Goal: Task Accomplishment & Management: Use online tool/utility

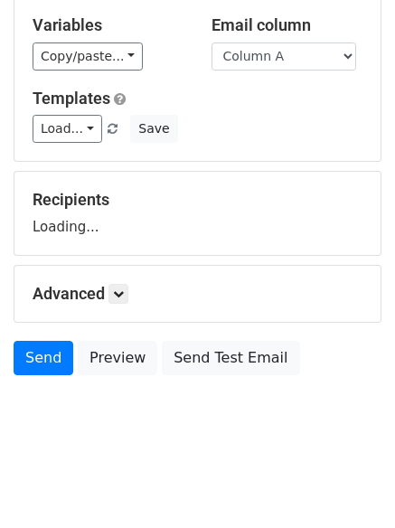
scroll to position [102, 0]
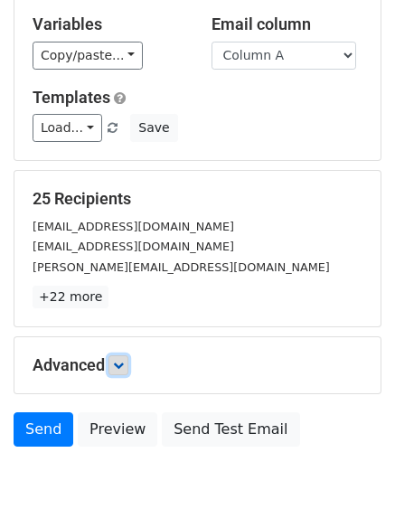
click at [119, 363] on icon at bounding box center [118, 365] width 11 height 11
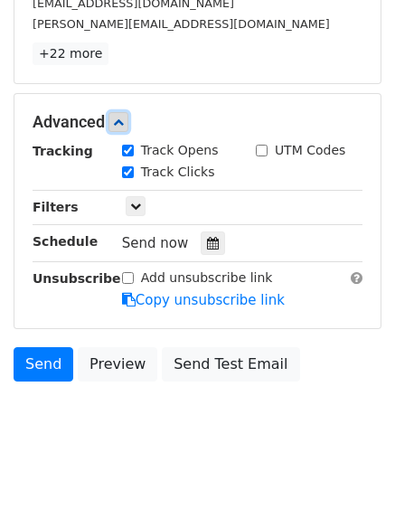
scroll to position [349, 0]
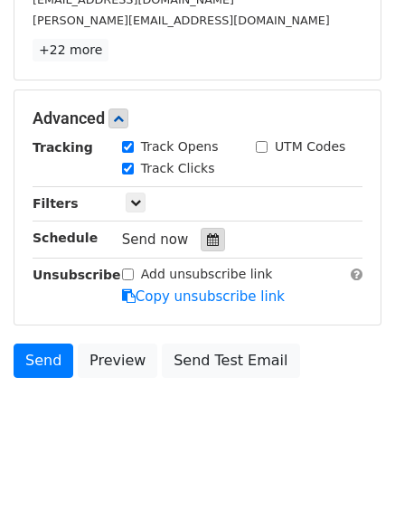
click at [201, 234] on div at bounding box center [213, 240] width 24 height 24
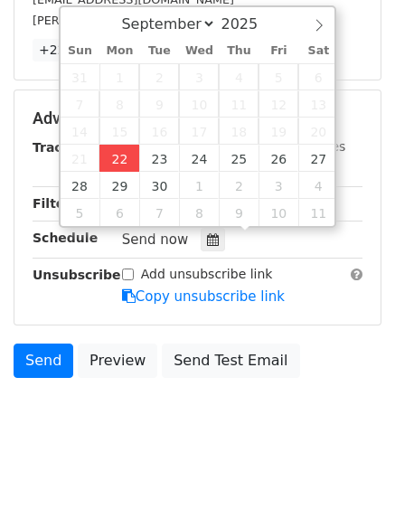
type input "[DATE] 12:00"
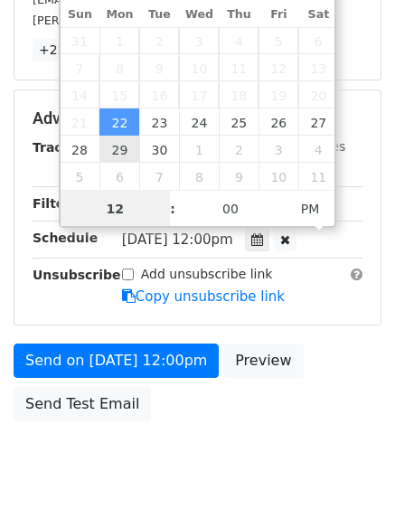
scroll to position [1, 0]
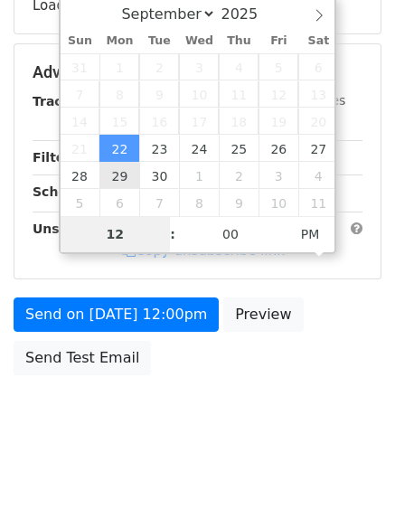
type input "4"
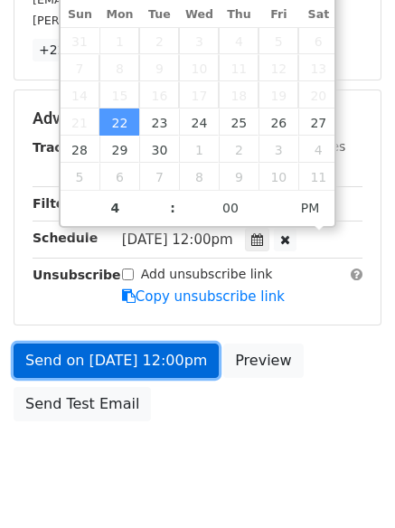
type input "2025-09-22 16:00"
click at [123, 371] on link "Send on Sep 22 at 12:00pm" at bounding box center [116, 361] width 205 height 34
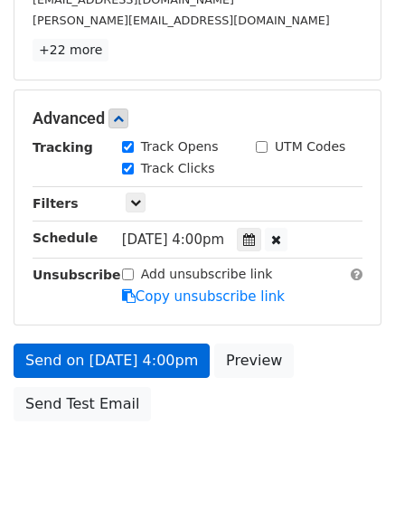
scroll to position [323, 0]
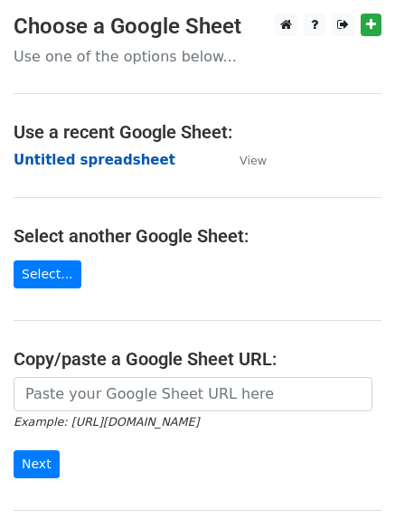
click at [51, 159] on strong "Untitled spreadsheet" at bounding box center [95, 160] width 162 height 16
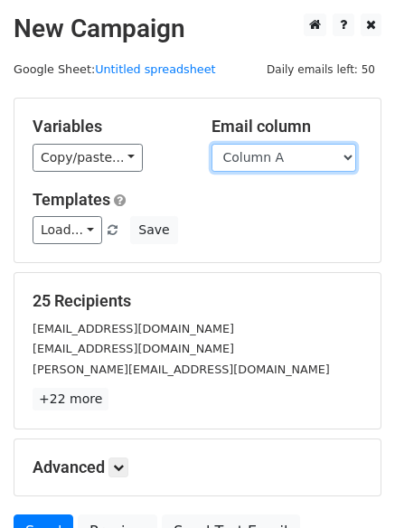
click at [278, 164] on select "Column A Column B Column C Column D Column E Column F" at bounding box center [284, 158] width 145 height 28
select select "Column B"
click at [212, 144] on select "Column A Column B Column C Column D Column E Column F" at bounding box center [284, 158] width 145 height 28
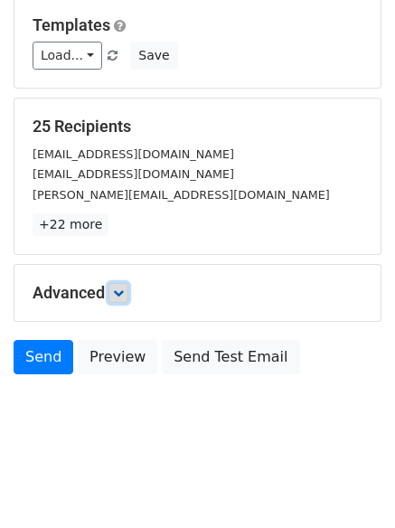
click at [116, 288] on link at bounding box center [118, 293] width 20 height 20
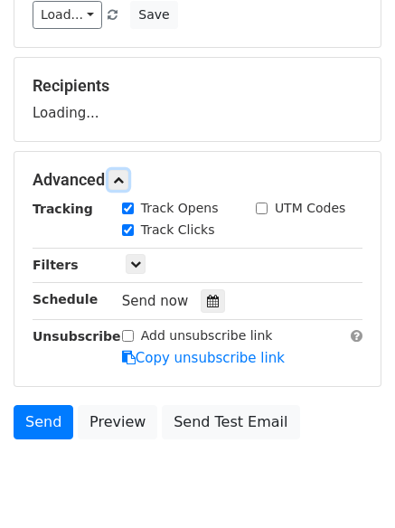
scroll to position [261, 0]
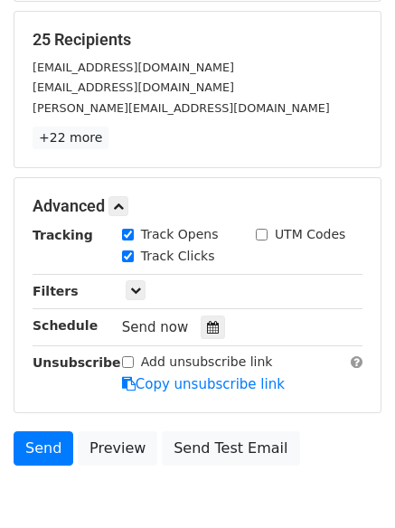
click at [203, 313] on div "Tracking Track Opens UTM Codes Track Clicks Filters Only include spreadsheet ro…" at bounding box center [198, 309] width 330 height 169
click at [210, 331] on icon at bounding box center [213, 327] width 12 height 13
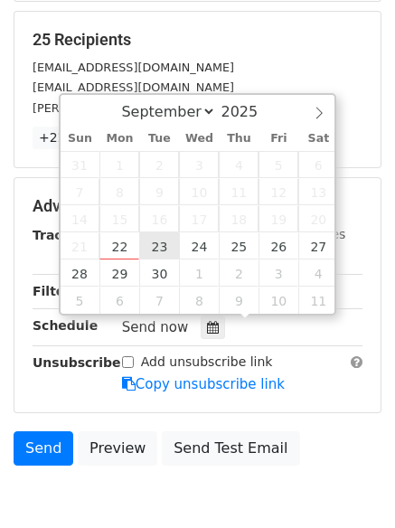
type input "2025-09-23 12:00"
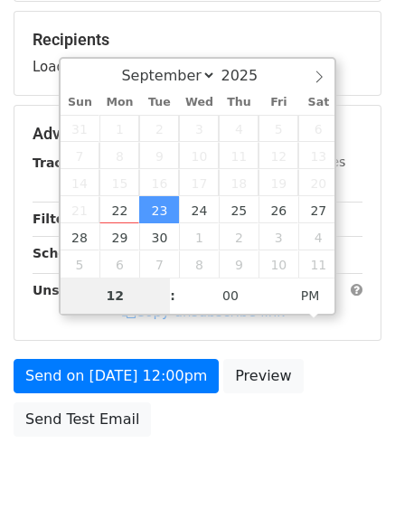
type input "5"
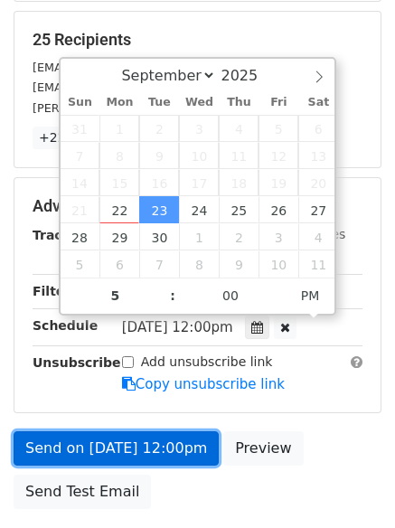
type input "2025-09-23 17:00"
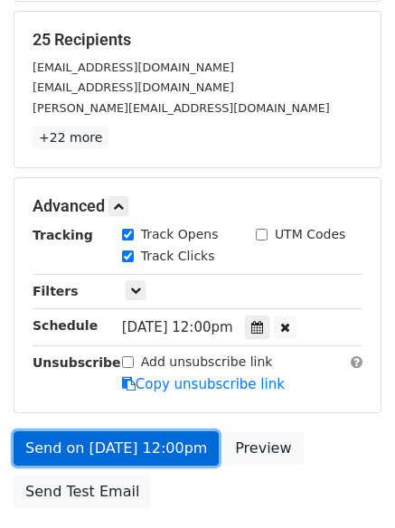
click at [128, 435] on link "Send on Sep 23 at 12:00pm" at bounding box center [116, 448] width 205 height 34
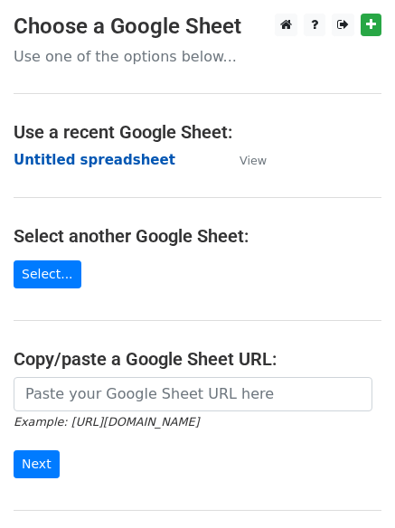
click at [44, 163] on strong "Untitled spreadsheet" at bounding box center [95, 160] width 162 height 16
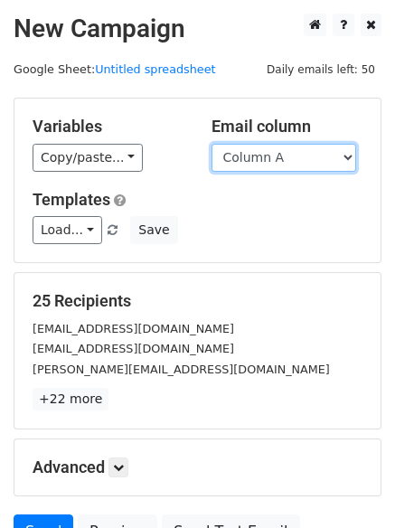
drag, startPoint x: 0, startPoint y: 0, endPoint x: 258, endPoint y: 159, distance: 302.8
click at [258, 159] on select "Column A Column B Column C Column D Column E Column F" at bounding box center [284, 158] width 145 height 28
select select "Column C"
click at [212, 144] on select "Column A Column B Column C Column D Column E Column F" at bounding box center [284, 158] width 145 height 28
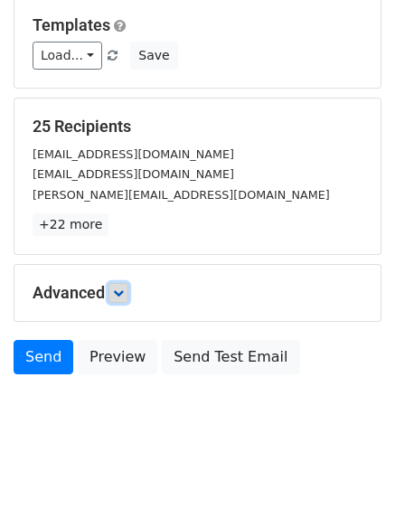
click at [124, 297] on icon at bounding box center [118, 292] width 11 height 11
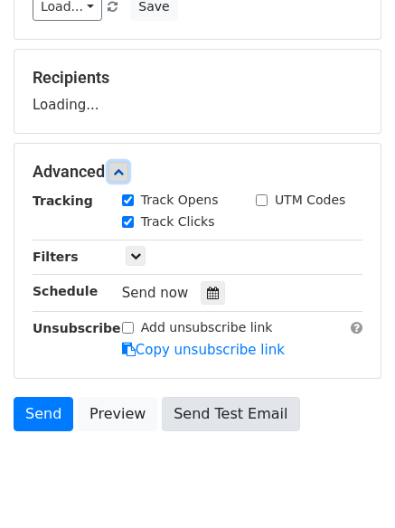
scroll to position [274, 0]
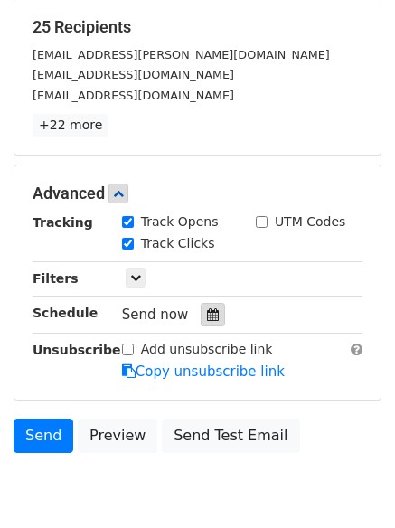
click at [207, 311] on icon at bounding box center [213, 314] width 12 height 13
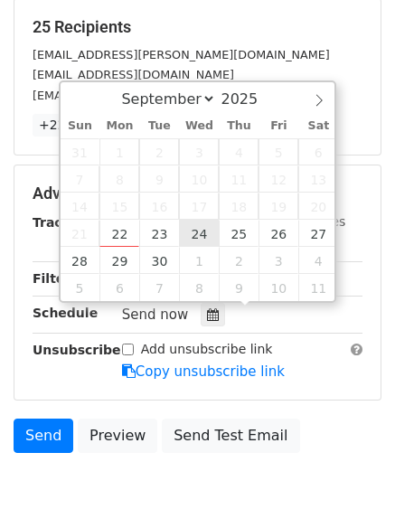
type input "2025-09-24 12:00"
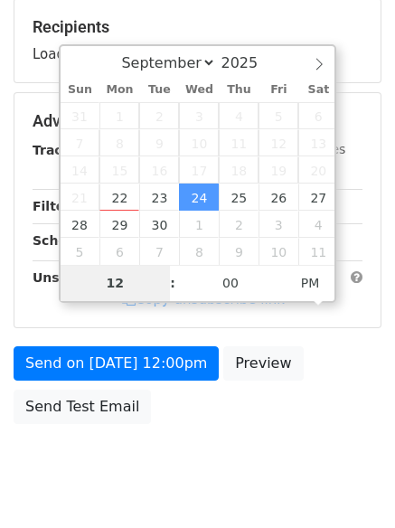
type input "6"
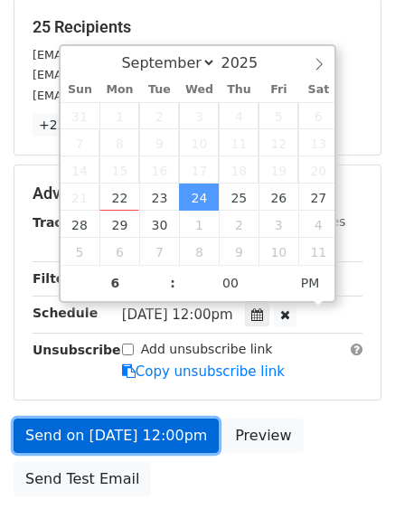
type input "2025-09-24 18:00"
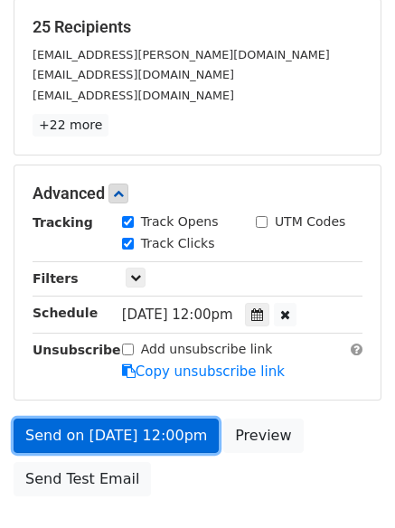
click at [118, 428] on link "Send on Sep 24 at 12:00pm" at bounding box center [116, 436] width 205 height 34
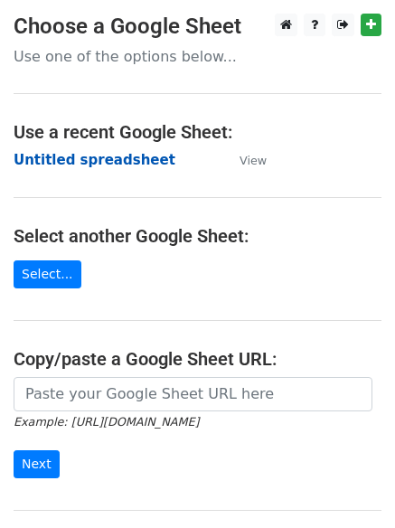
click at [71, 163] on strong "Untitled spreadsheet" at bounding box center [95, 160] width 162 height 16
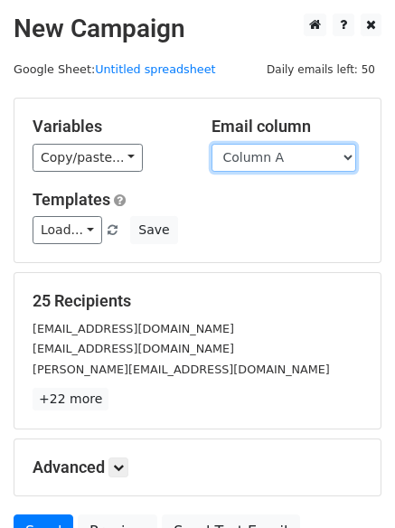
drag, startPoint x: 268, startPoint y: 157, endPoint x: 268, endPoint y: 166, distance: 9.1
click at [268, 157] on select "Column A Column B Column C Column D Column E Column F" at bounding box center [284, 158] width 145 height 28
select select "Column D"
click at [212, 144] on select "Column A Column B Column C Column D Column E Column F" at bounding box center [284, 158] width 145 height 28
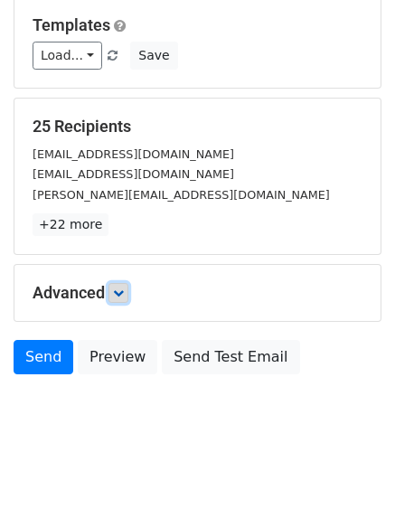
click at [124, 290] on icon at bounding box center [118, 292] width 11 height 11
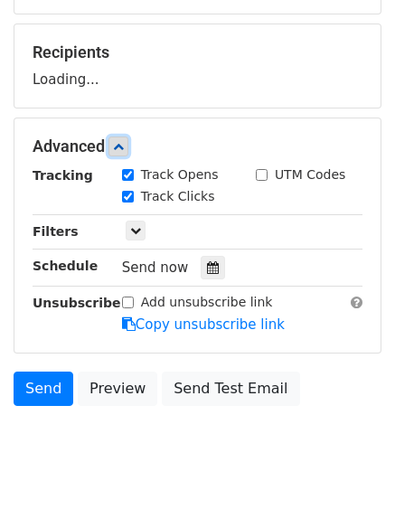
scroll to position [249, 0]
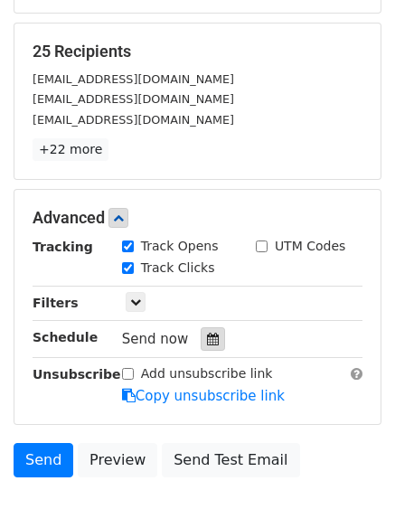
click at [207, 343] on icon at bounding box center [213, 339] width 12 height 13
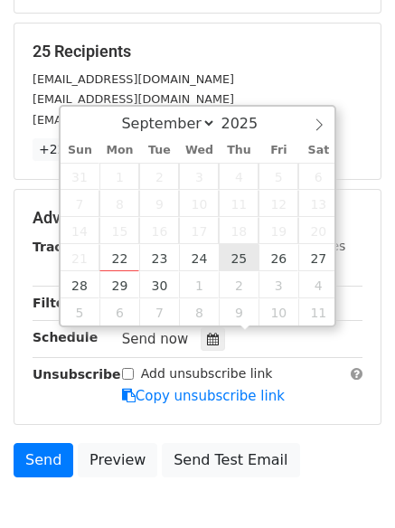
type input "[DATE] 12:00"
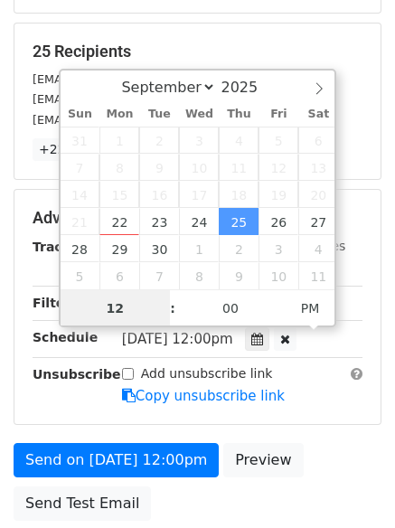
scroll to position [1, 0]
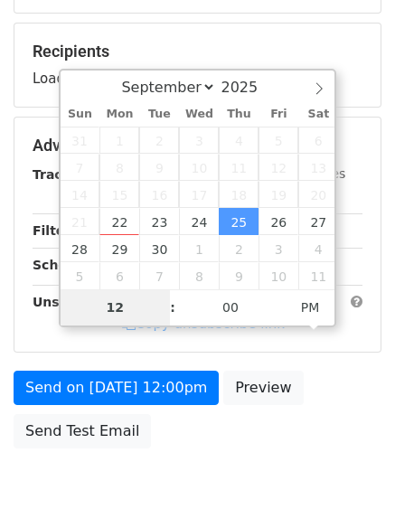
type input "7"
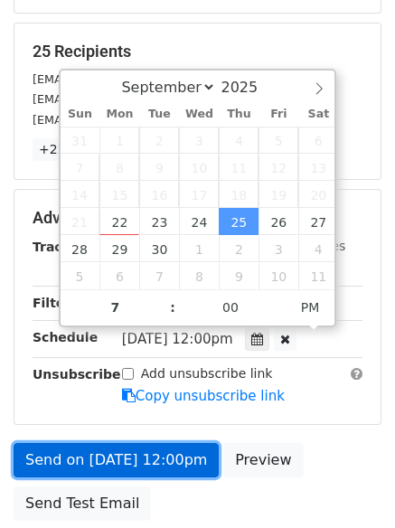
type input "[DATE] 19:00"
click at [124, 460] on link "Send on [DATE] 12:00pm" at bounding box center [116, 460] width 205 height 34
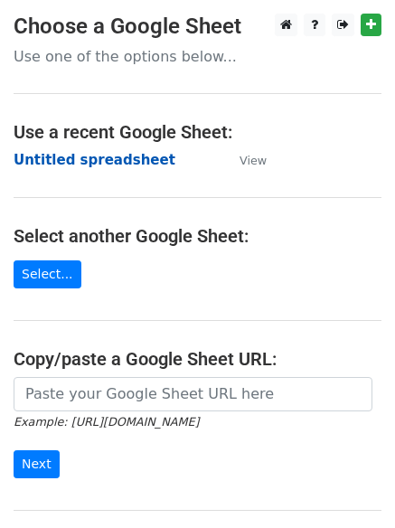
click at [53, 153] on strong "Untitled spreadsheet" at bounding box center [95, 160] width 162 height 16
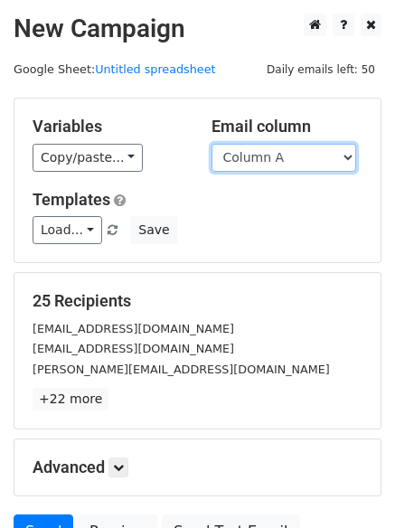
click at [255, 156] on select "Column A Column B Column C Column D Column E Column F" at bounding box center [284, 158] width 145 height 28
select select "Column E"
click at [212, 144] on select "Column A Column B Column C Column D Column E Column F" at bounding box center [284, 158] width 145 height 28
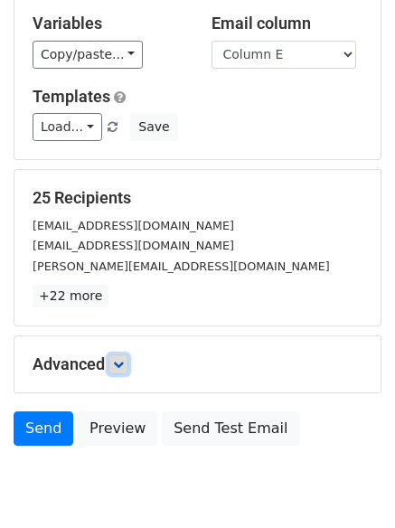
click at [128, 354] on link at bounding box center [118, 364] width 20 height 20
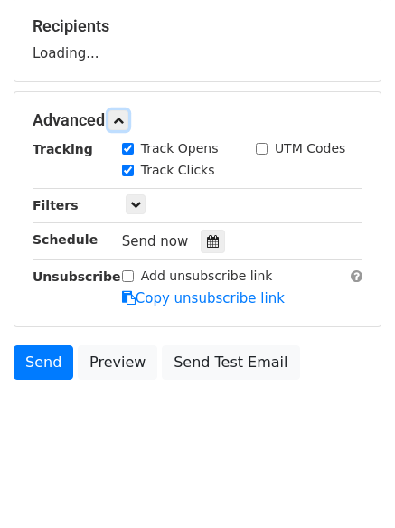
scroll to position [276, 0]
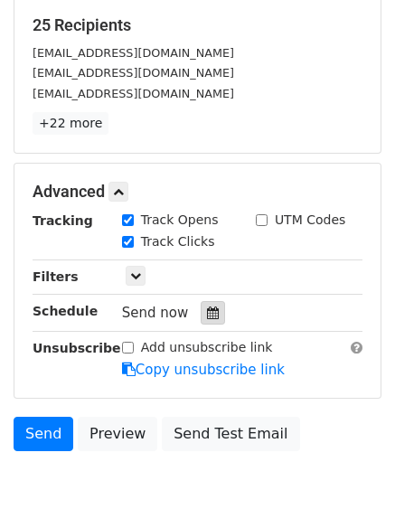
click at [207, 315] on icon at bounding box center [213, 312] width 12 height 13
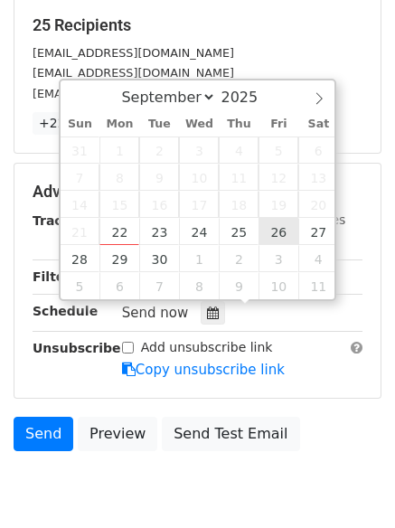
type input "2025-09-26 12:00"
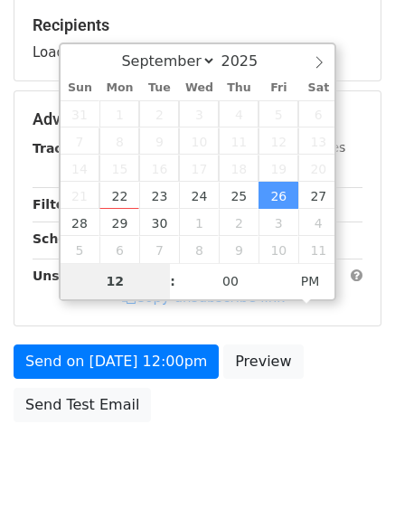
type input "8"
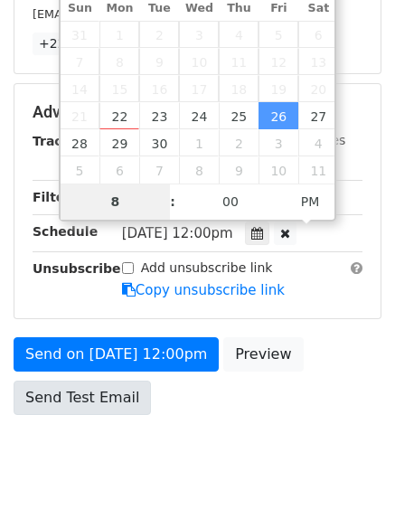
scroll to position [395, 0]
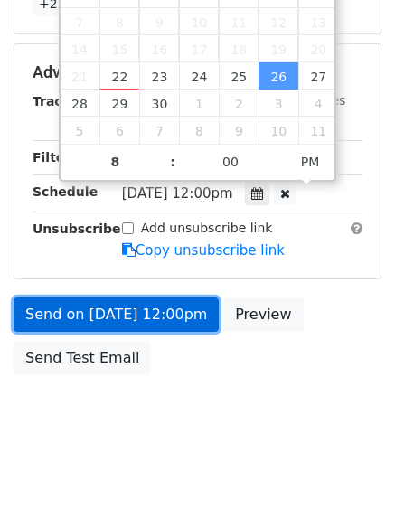
type input "2025-09-26 20:00"
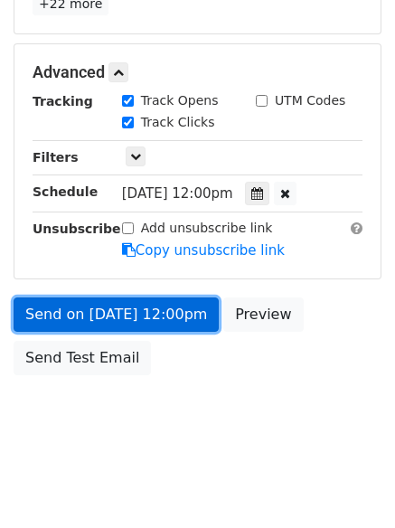
click at [94, 324] on link "Send on Sep 26 at 12:00pm" at bounding box center [116, 314] width 205 height 34
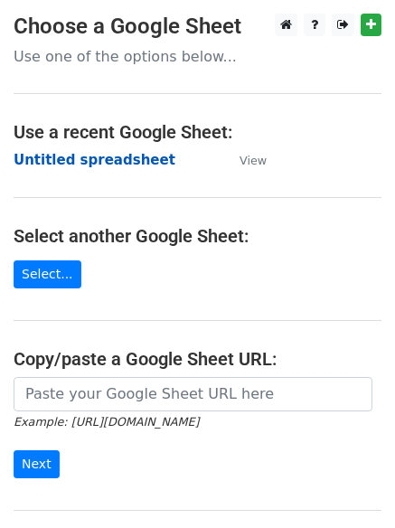
click at [86, 152] on strong "Untitled spreadsheet" at bounding box center [95, 160] width 162 height 16
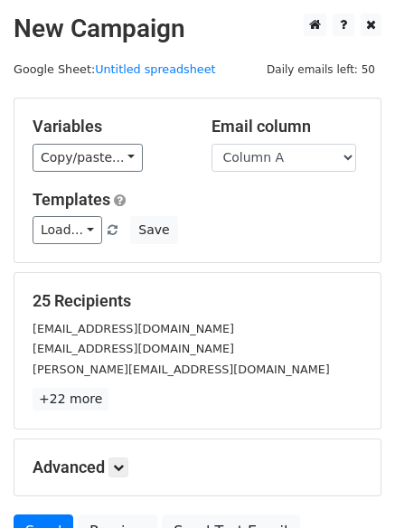
select select "Column F"
click at [212, 144] on select "Column A Column B Column C Column D Column E Column F" at bounding box center [284, 158] width 145 height 28
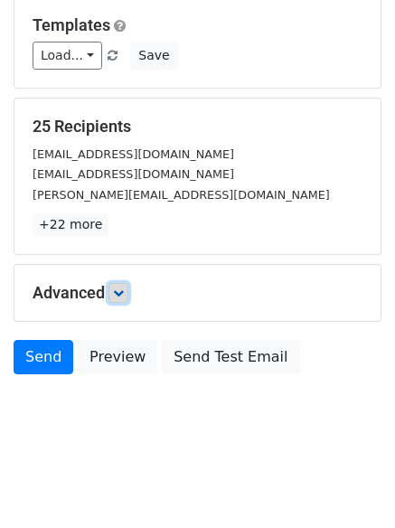
click at [112, 290] on link at bounding box center [118, 293] width 20 height 20
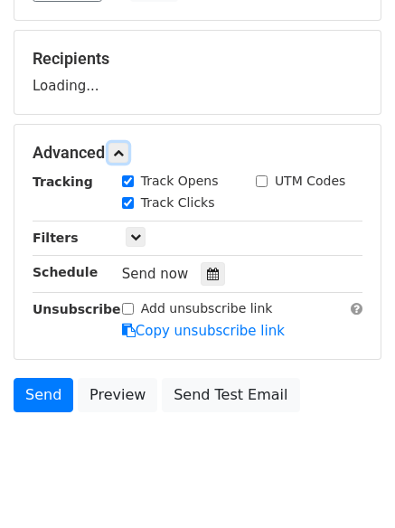
scroll to position [279, 0]
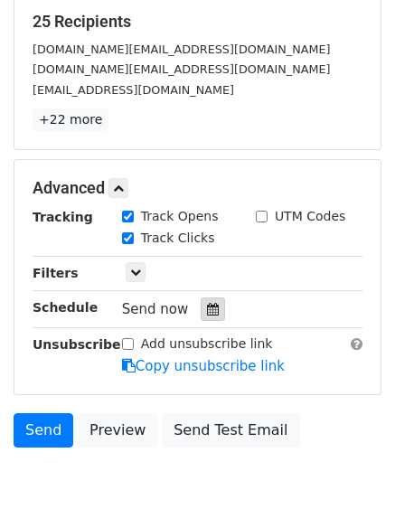
click at [216, 306] on div at bounding box center [213, 309] width 24 height 24
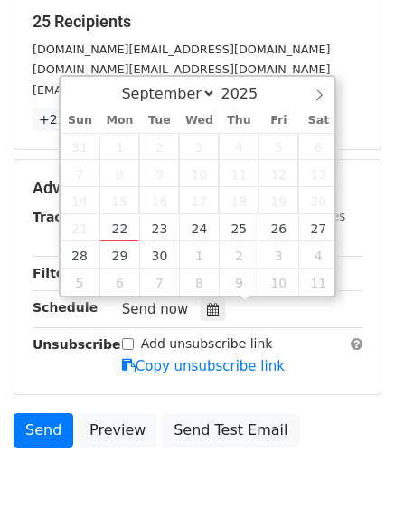
click at [353, 222] on div "UTM Codes" at bounding box center [309, 218] width 134 height 22
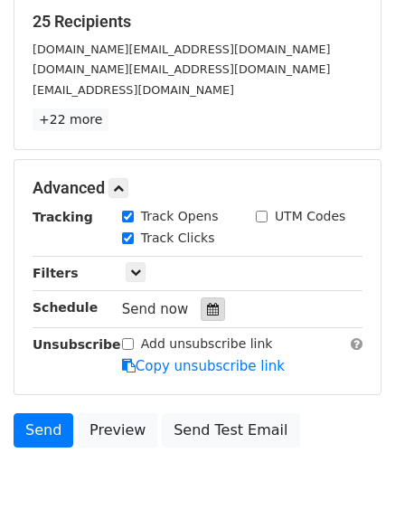
click at [207, 309] on icon at bounding box center [213, 309] width 12 height 13
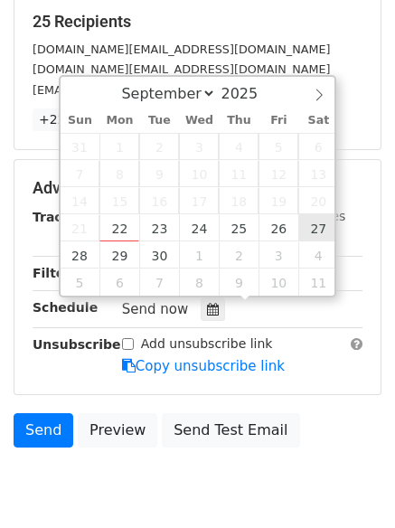
type input "[DATE] 12:00"
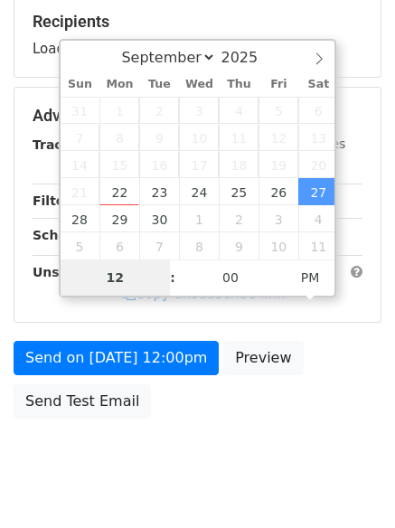
type input "9"
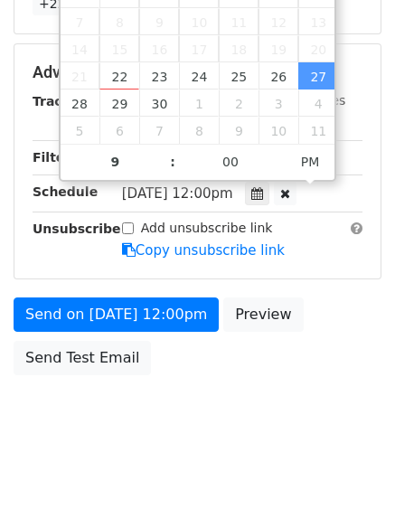
type input "[DATE] 21:00"
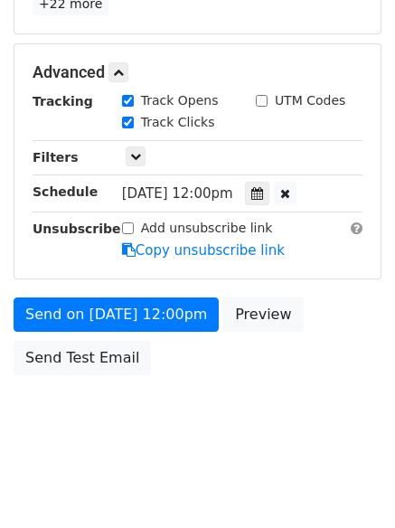
click at [204, 437] on body "New Campaign Daily emails left: 50 Google Sheet: Untitled spreadsheet Variables…" at bounding box center [197, 38] width 395 height 838
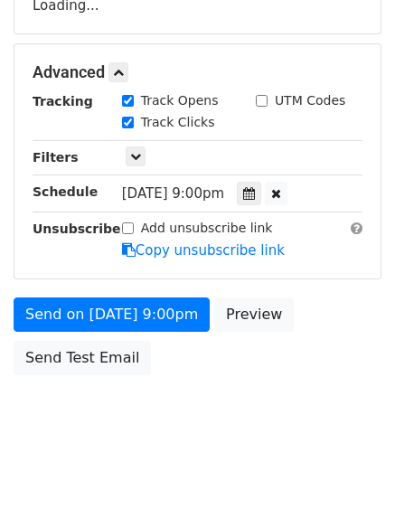
scroll to position [395, 0]
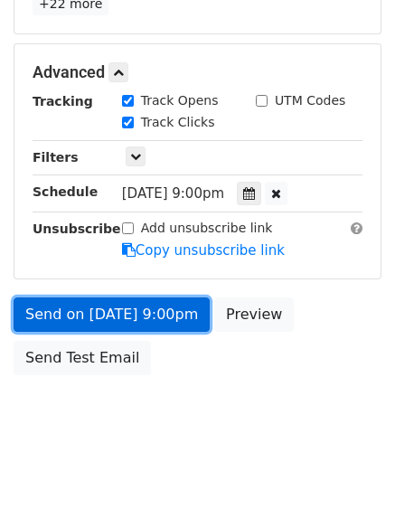
click at [108, 310] on link "Send on [DATE] 9:00pm" at bounding box center [112, 314] width 196 height 34
